Goal: Navigation & Orientation: Find specific page/section

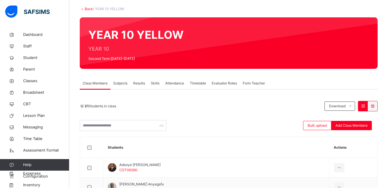
scroll to position [33, 0]
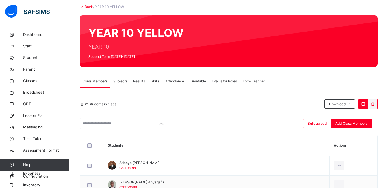
click at [118, 81] on span "Subjects" at bounding box center [120, 81] width 14 height 5
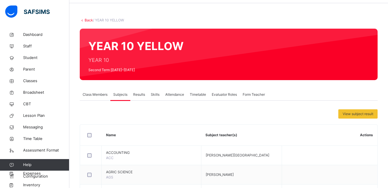
scroll to position [0, 0]
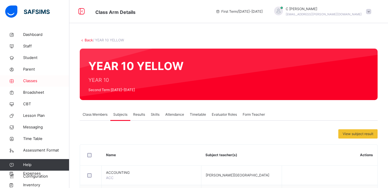
click at [34, 79] on span "Classes" at bounding box center [46, 81] width 46 height 6
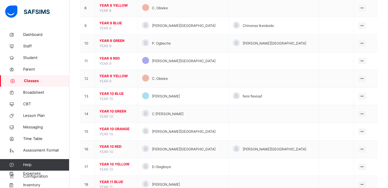
scroll to position [195, 0]
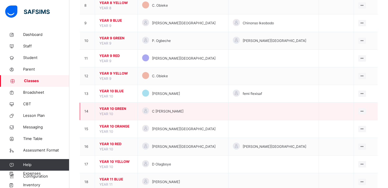
click at [114, 106] on span "YEAR 10 GREEN" at bounding box center [116, 108] width 34 height 5
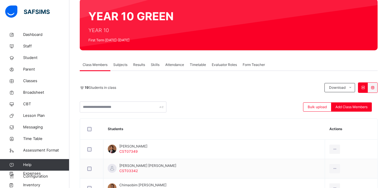
scroll to position [52, 0]
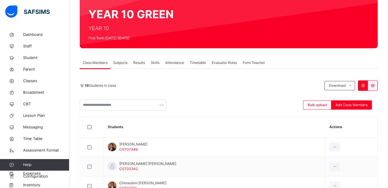
click at [171, 65] on div "Attendance" at bounding box center [174, 63] width 25 height 12
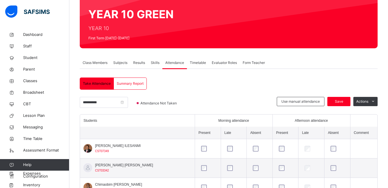
click at [198, 63] on span "Timetable" at bounding box center [198, 62] width 16 height 5
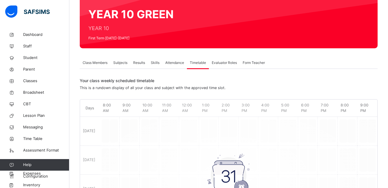
click at [226, 60] on span "Evaluator Roles" at bounding box center [224, 62] width 25 height 5
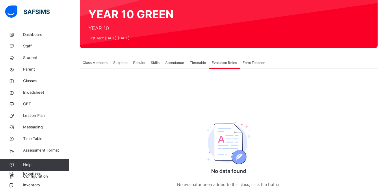
click at [249, 64] on span "Form Teacher" at bounding box center [254, 62] width 22 height 5
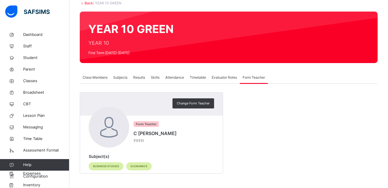
click at [119, 78] on span "Subjects" at bounding box center [120, 77] width 14 height 5
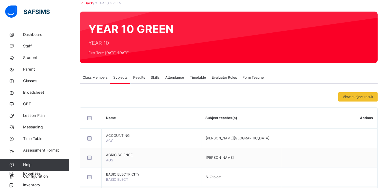
scroll to position [52, 0]
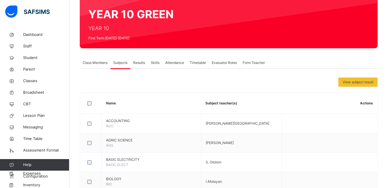
click at [85, 62] on span "Class Members" at bounding box center [95, 62] width 25 height 5
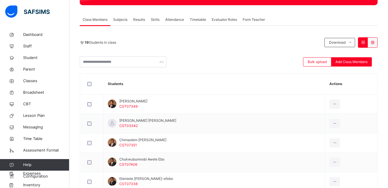
scroll to position [96, 0]
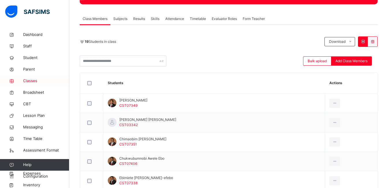
click at [28, 83] on span "Classes" at bounding box center [46, 81] width 46 height 6
